Goal: Task Accomplishment & Management: Manage account settings

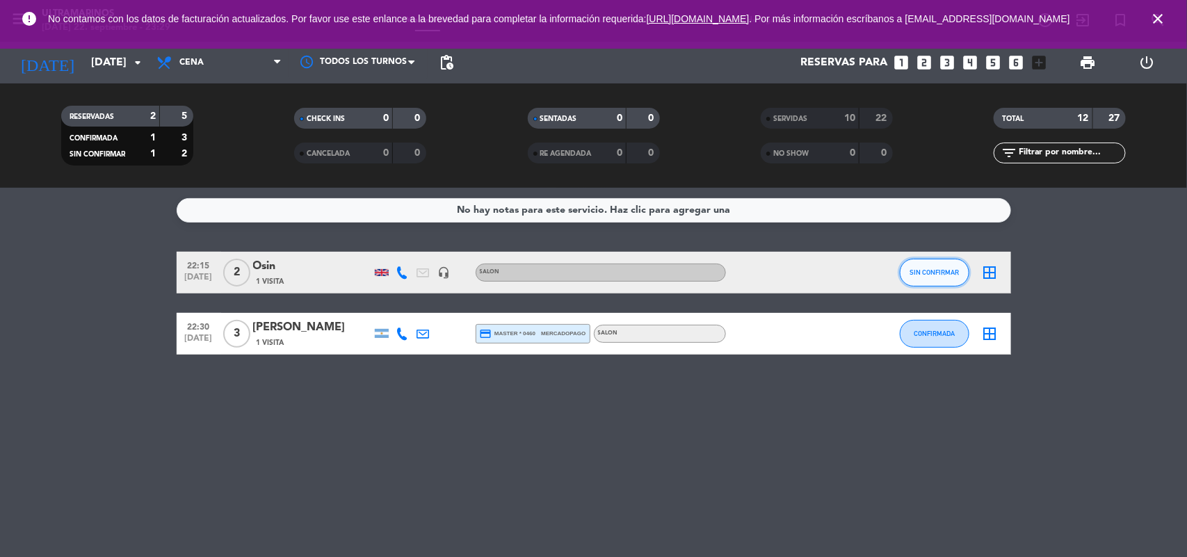
click at [950, 280] on button "SIN CONFIRMAR" at bounding box center [935, 273] width 70 height 28
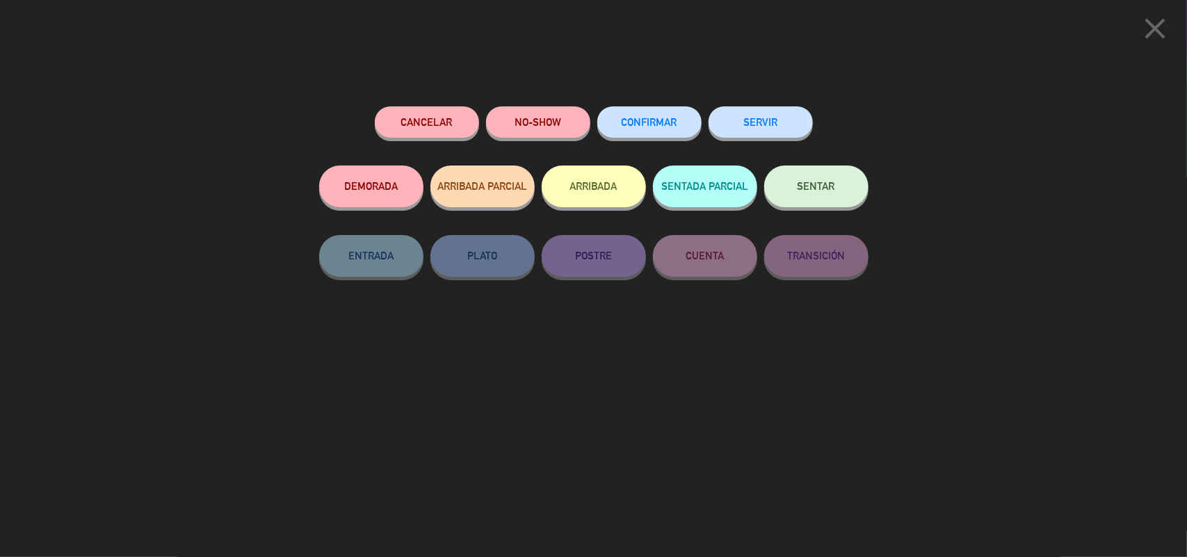
click at [654, 127] on span "CONFIRMAR" at bounding box center [650, 122] width 56 height 12
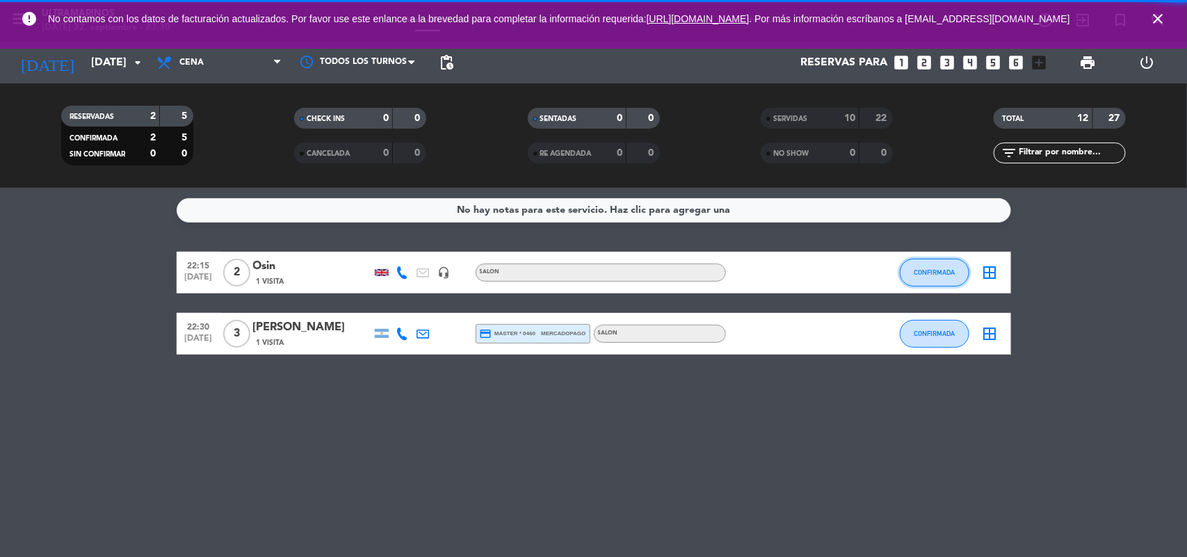
click at [935, 264] on button "CONFIRMADA" at bounding box center [935, 273] width 70 height 28
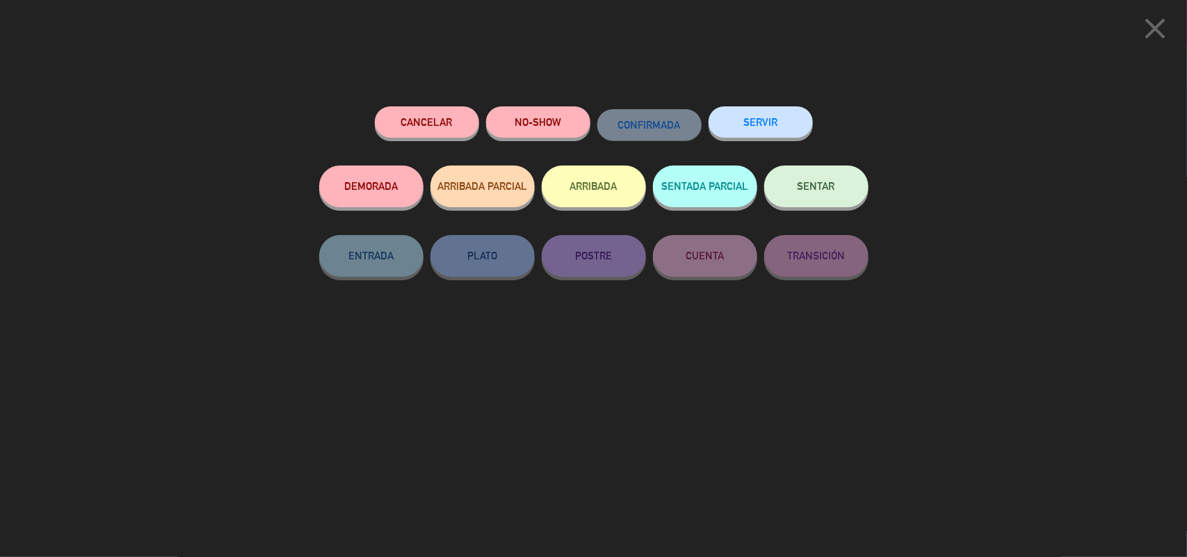
drag, startPoint x: 752, startPoint y: 123, endPoint x: 766, endPoint y: 152, distance: 31.7
click at [753, 123] on button "SERVIR" at bounding box center [761, 121] width 104 height 31
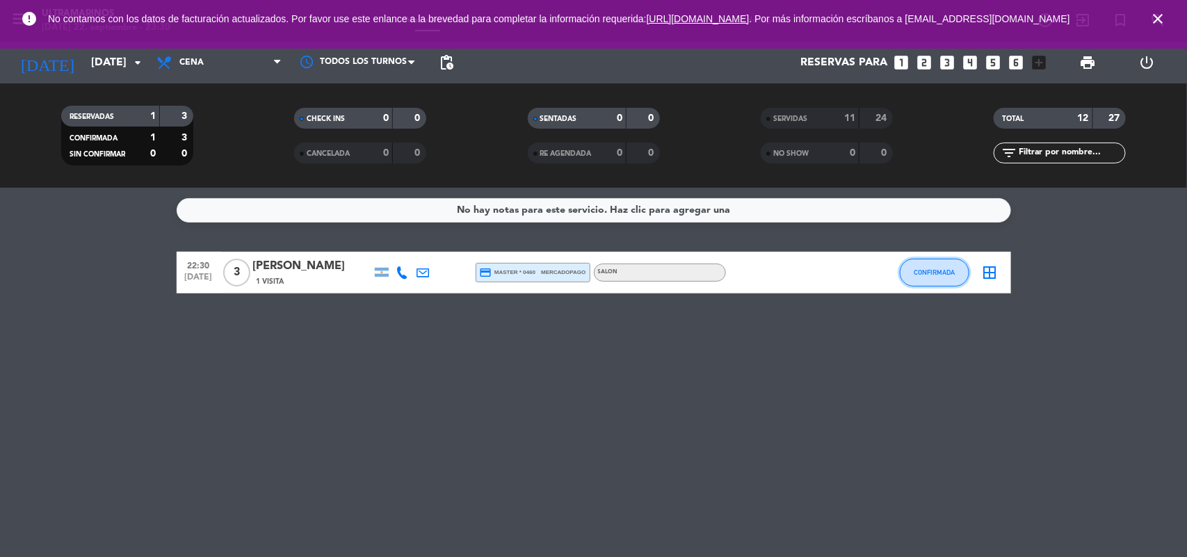
click at [946, 271] on span "CONFIRMADA" at bounding box center [934, 272] width 41 height 8
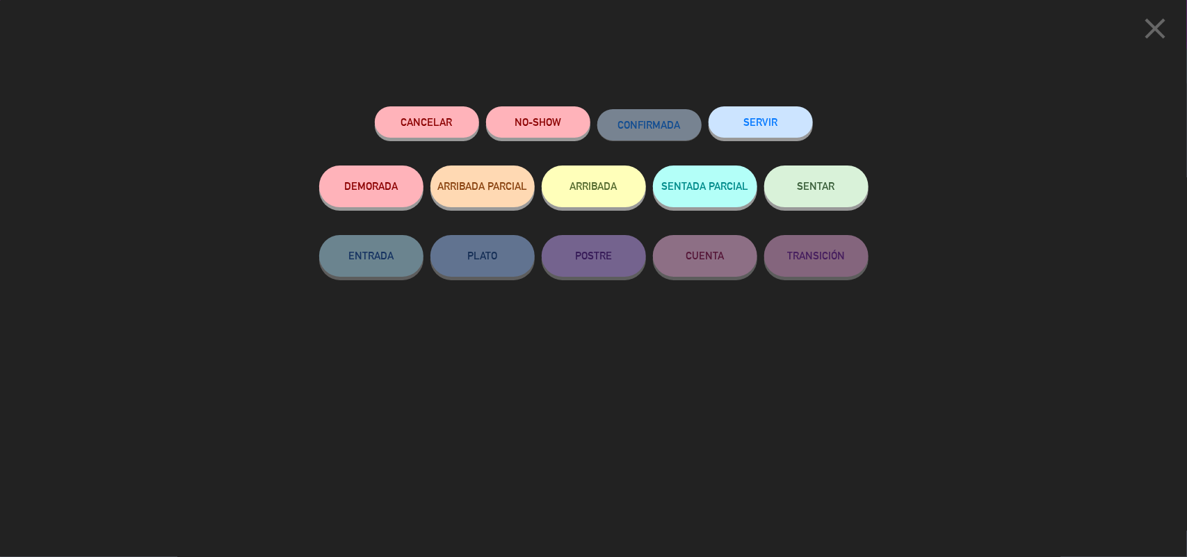
drag, startPoint x: 751, startPoint y: 118, endPoint x: 756, endPoint y: 132, distance: 14.7
click at [753, 120] on button "SERVIR" at bounding box center [761, 121] width 104 height 31
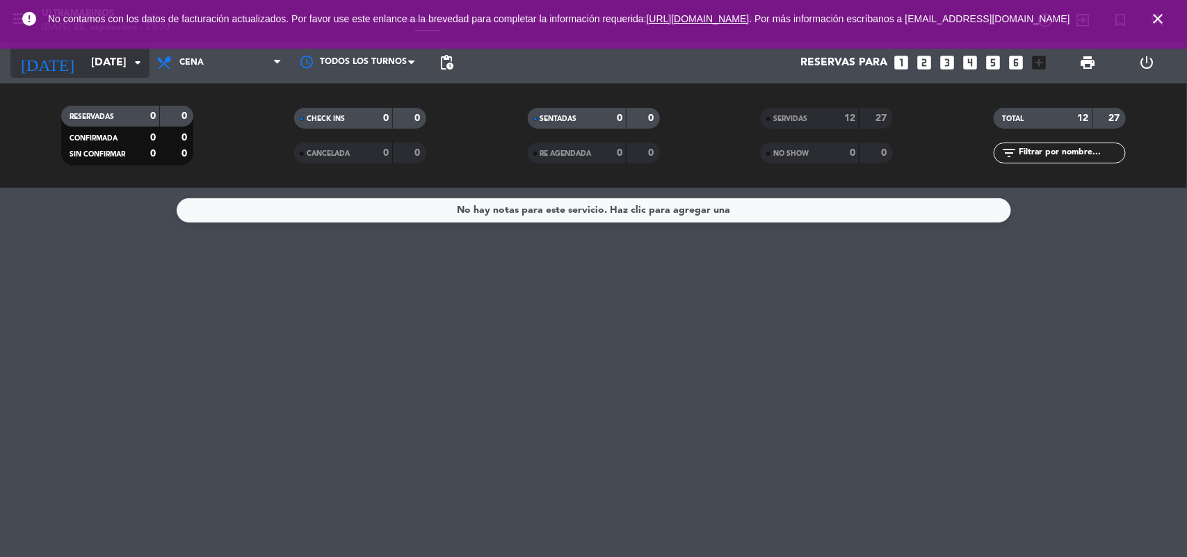
click at [118, 68] on input "[DATE]" at bounding box center [157, 62] width 147 height 27
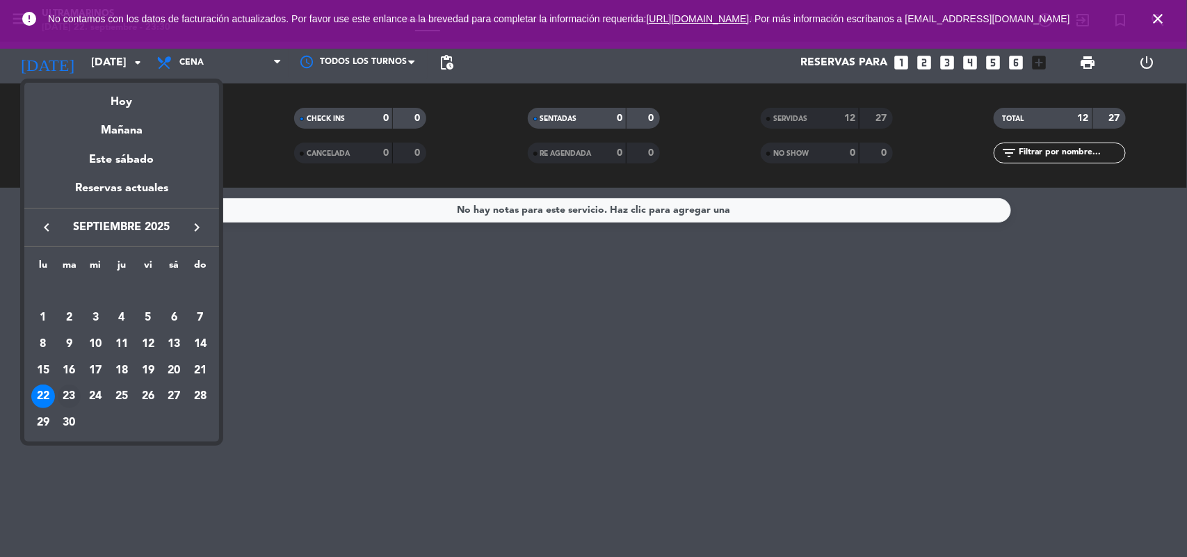
click at [71, 393] on div "23" at bounding box center [70, 397] width 24 height 24
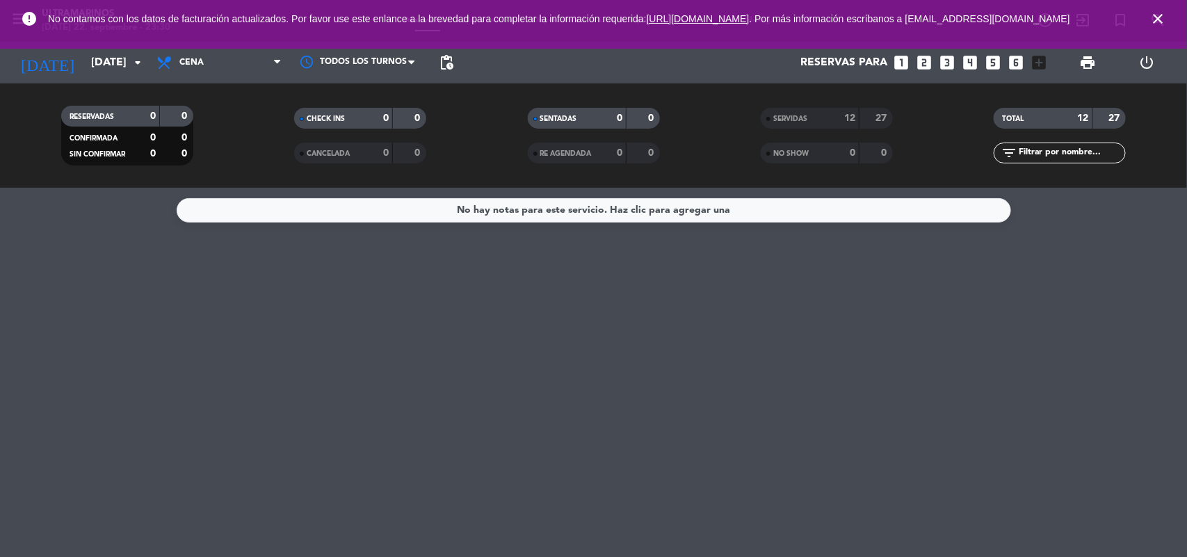
type input "[DATE]"
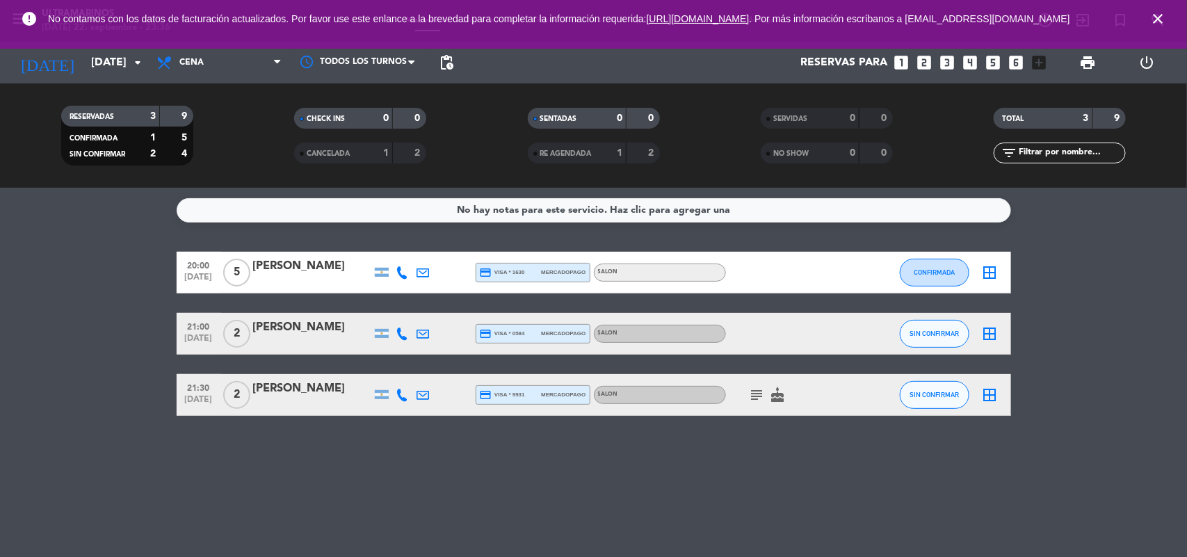
click at [754, 394] on icon "subject" at bounding box center [757, 395] width 17 height 17
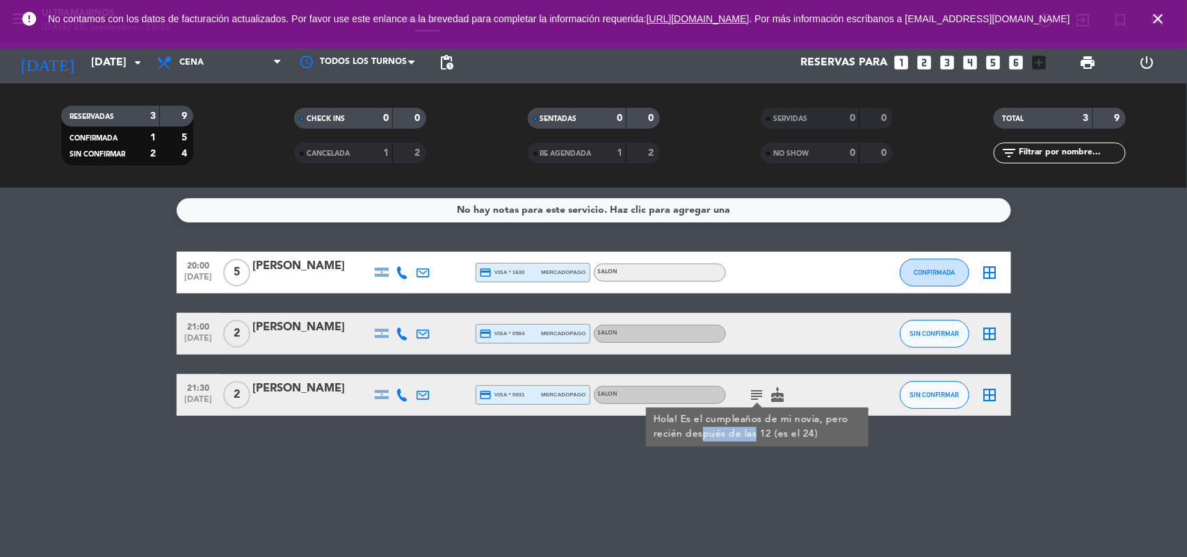
drag, startPoint x: 699, startPoint y: 432, endPoint x: 754, endPoint y: 437, distance: 55.1
click at [754, 437] on div "Hola! Es el cumpleaños de mi novia, pero recién después de las 12 (es el 24)" at bounding box center [757, 426] width 208 height 29
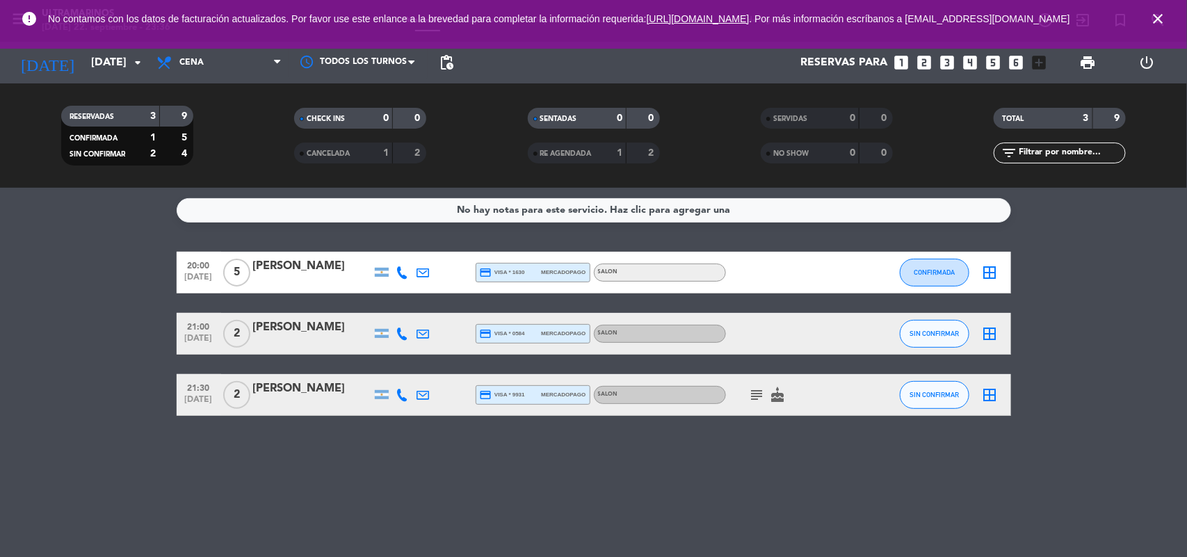
click at [616, 502] on div "No hay notas para este servicio. Haz clic para agregar una 20:00 [DATE] 5 [PERS…" at bounding box center [593, 372] width 1187 height 369
